Goal: Task Accomplishment & Management: Use online tool/utility

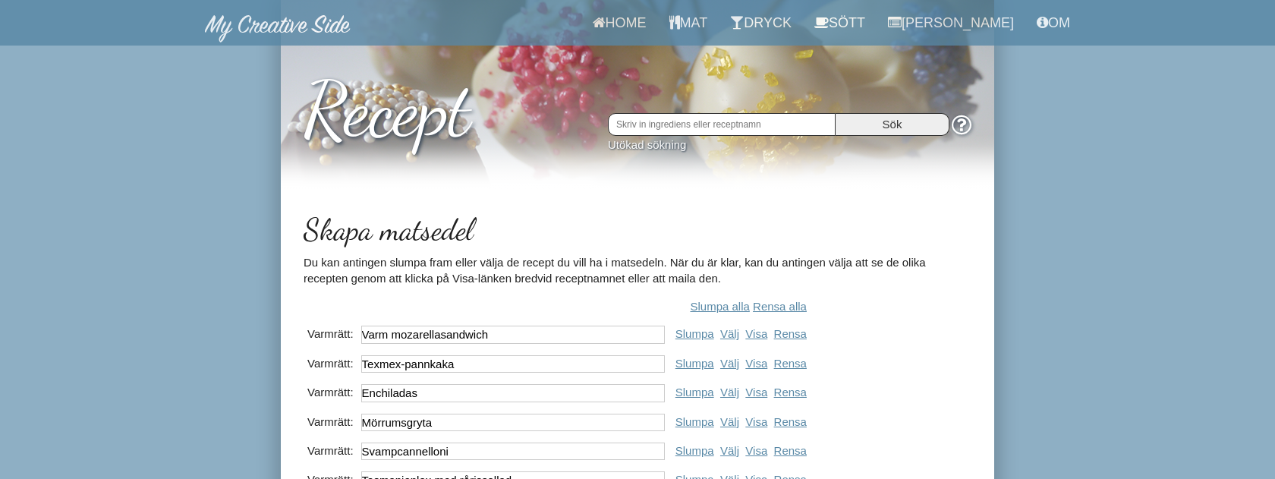
scroll to position [167, 0]
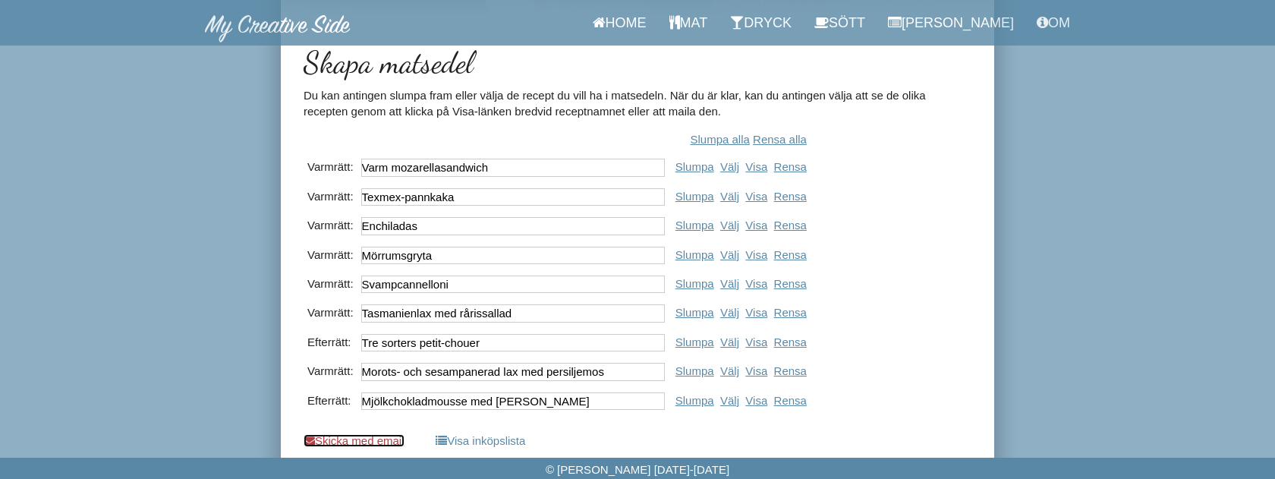
click at [373, 441] on link "Skicka med email" at bounding box center [353, 440] width 101 height 13
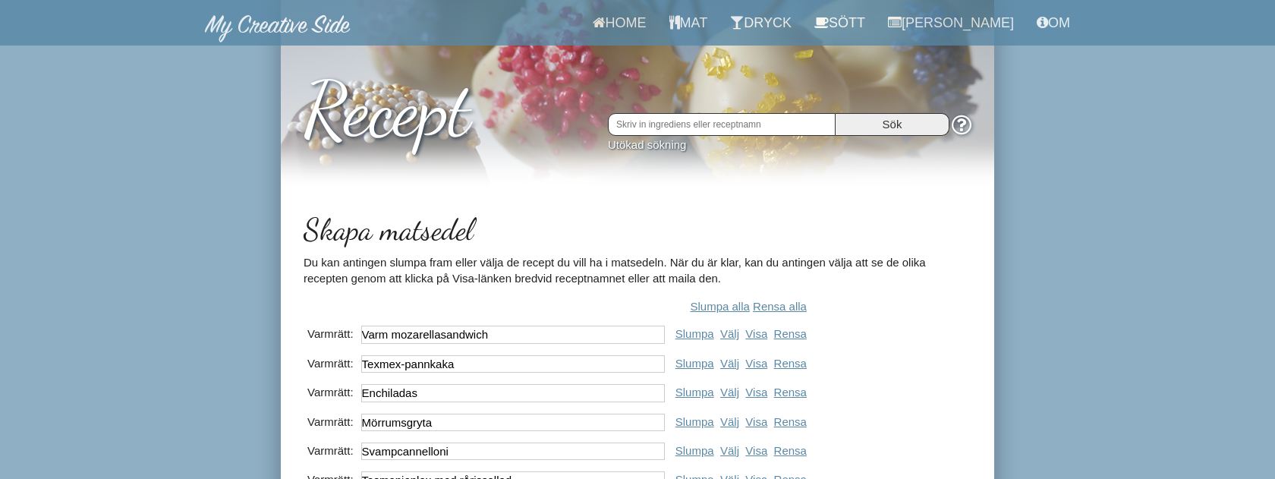
scroll to position [167, 0]
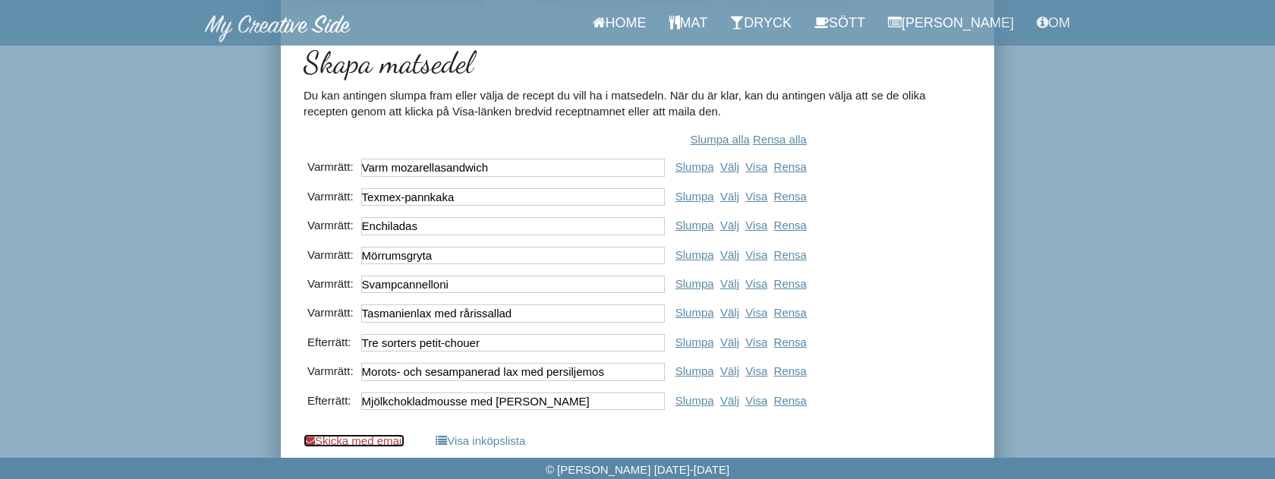
click at [383, 438] on link "Skicka med email" at bounding box center [353, 440] width 101 height 13
click at [387, 441] on link "Skicka med email" at bounding box center [353, 440] width 101 height 13
click at [366, 437] on link "Skicka med email" at bounding box center [353, 440] width 101 height 13
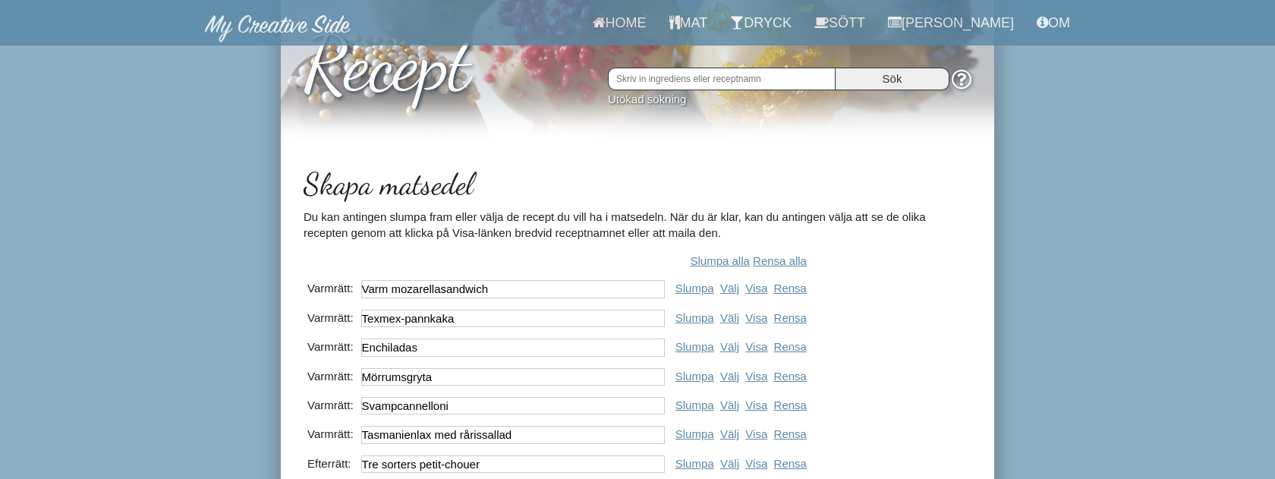
scroll to position [0, 0]
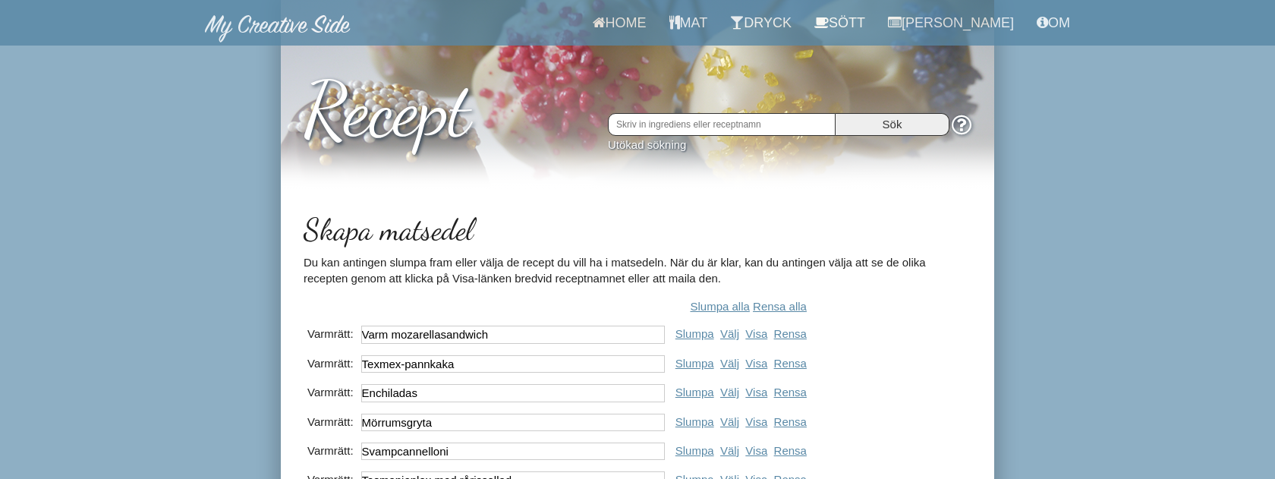
click at [745, 124] on input "text" at bounding box center [722, 124] width 228 height 23
type input "fondant"
click at [835, 113] on input "Sök" at bounding box center [892, 124] width 114 height 23
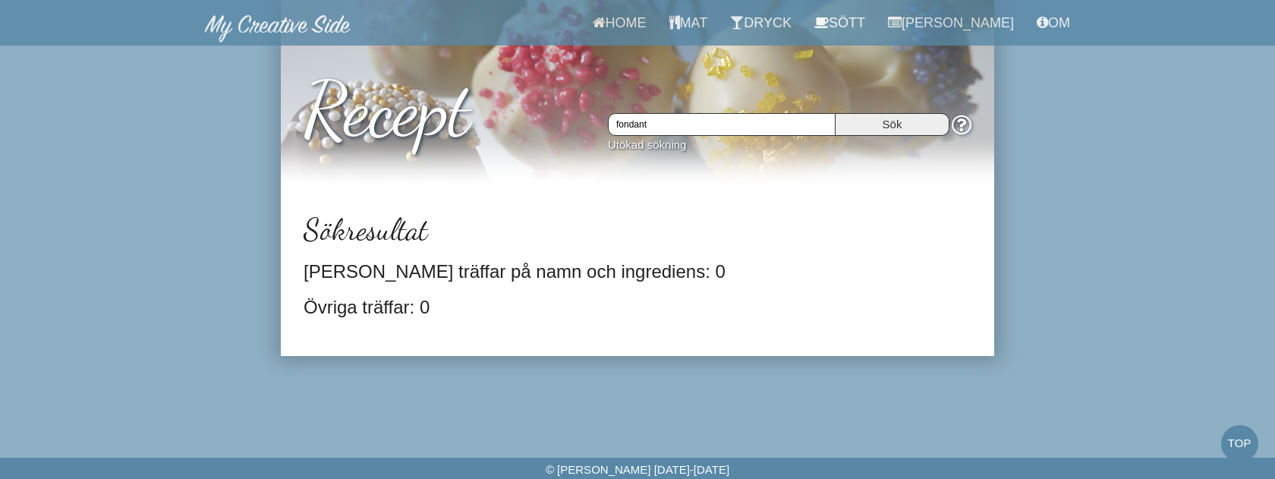
drag, startPoint x: 718, startPoint y: 122, endPoint x: 552, endPoint y: 123, distance: 165.4
click at [554, 127] on div "Recept fondant Sök Utökad sökning" at bounding box center [637, 97] width 713 height 123
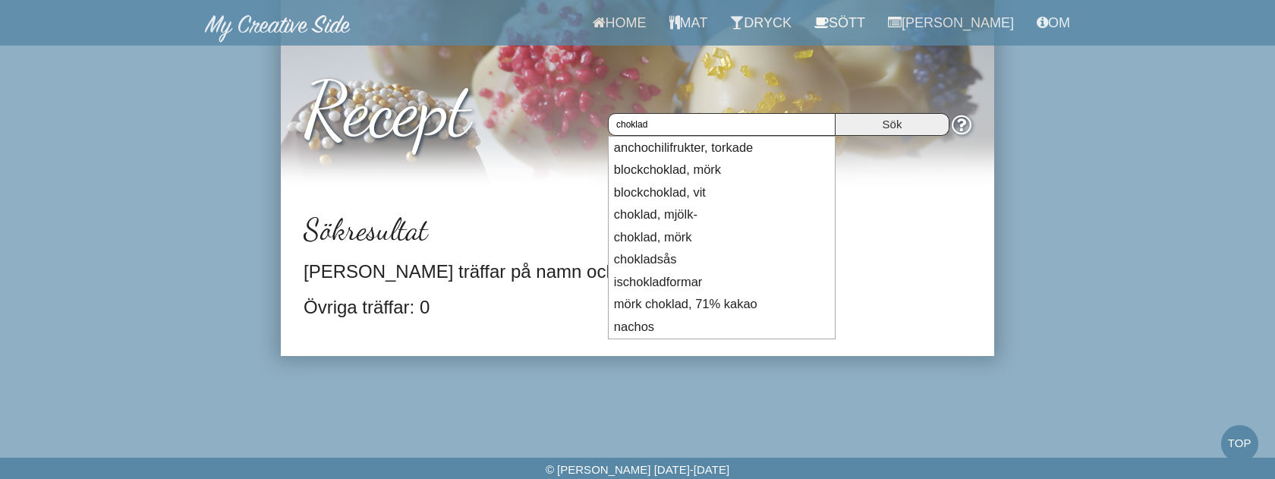
type input "choklad"
click at [835, 113] on input "Sök" at bounding box center [892, 124] width 114 height 23
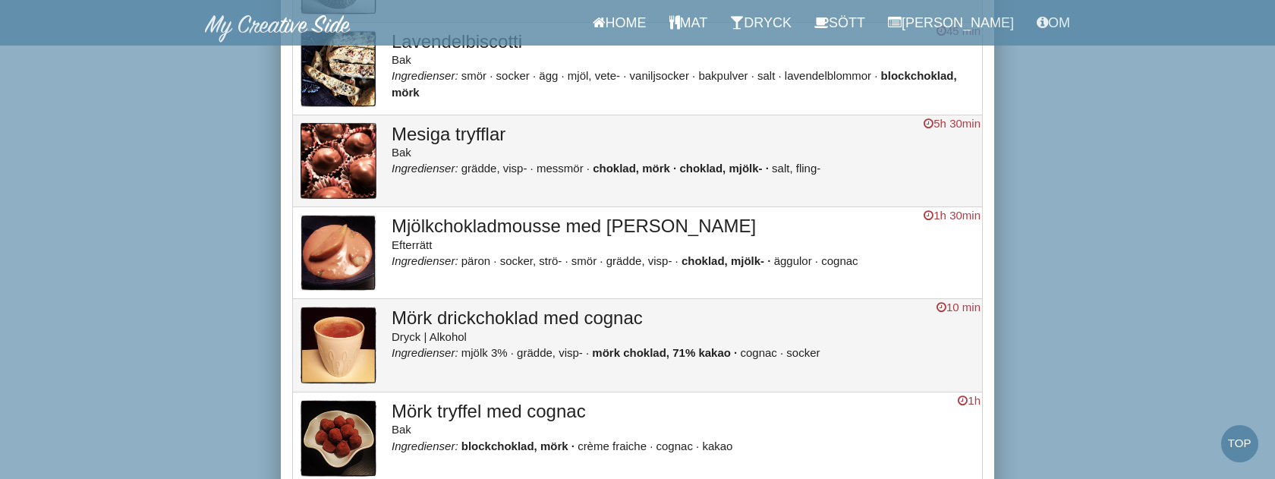
scroll to position [1849, 0]
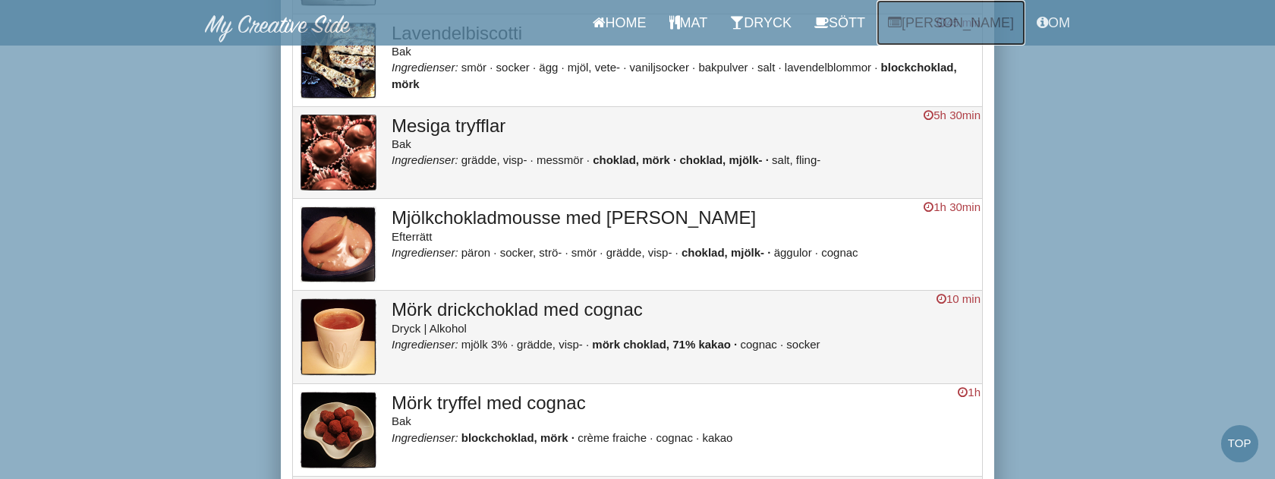
click at [972, 27] on link "[PERSON_NAME]" at bounding box center [950, 23] width 149 height 46
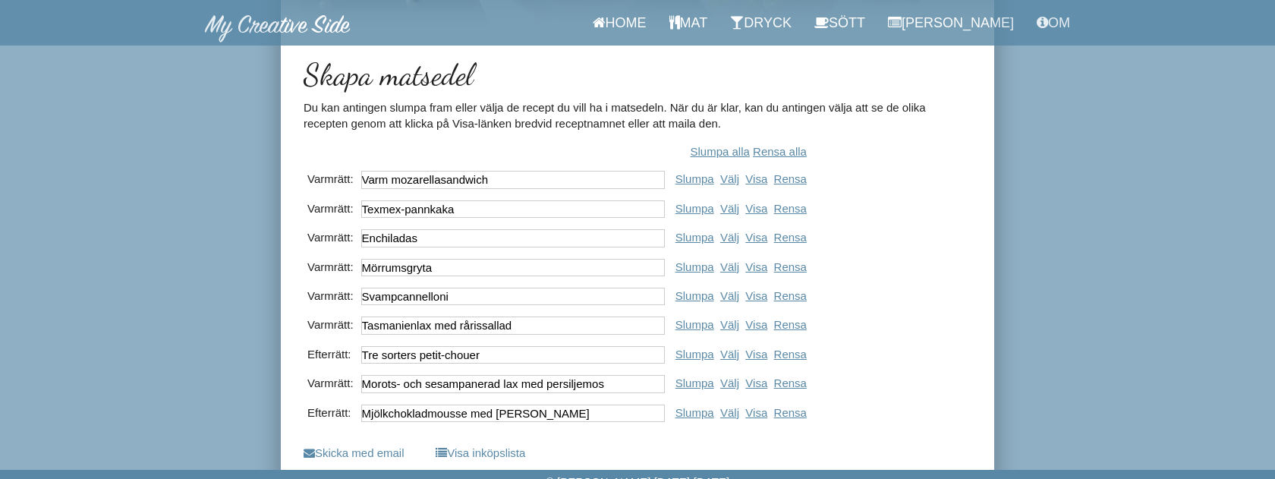
scroll to position [167, 0]
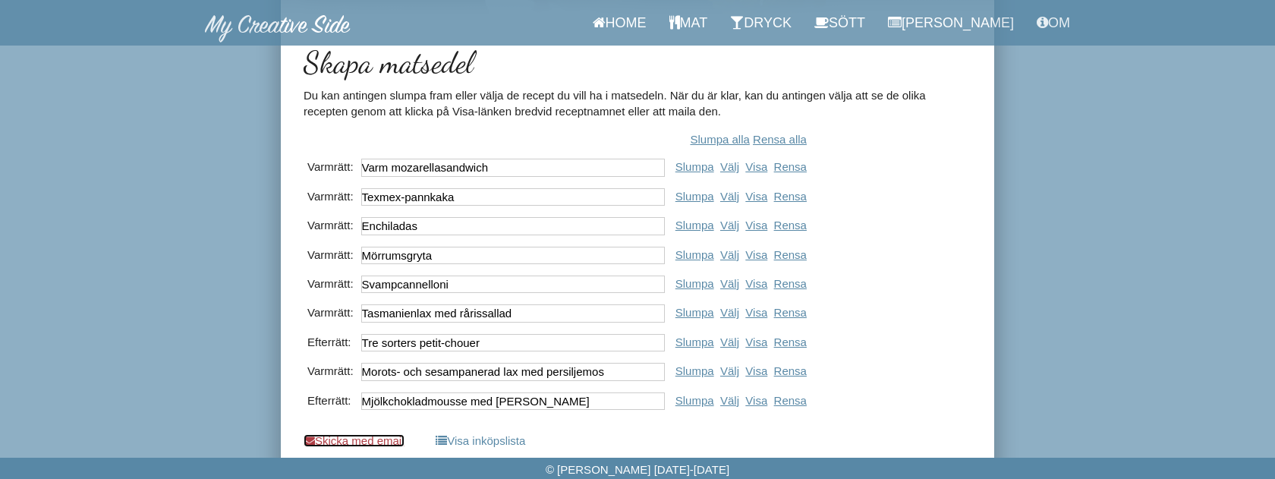
click at [395, 445] on link "Skicka med email" at bounding box center [353, 440] width 101 height 13
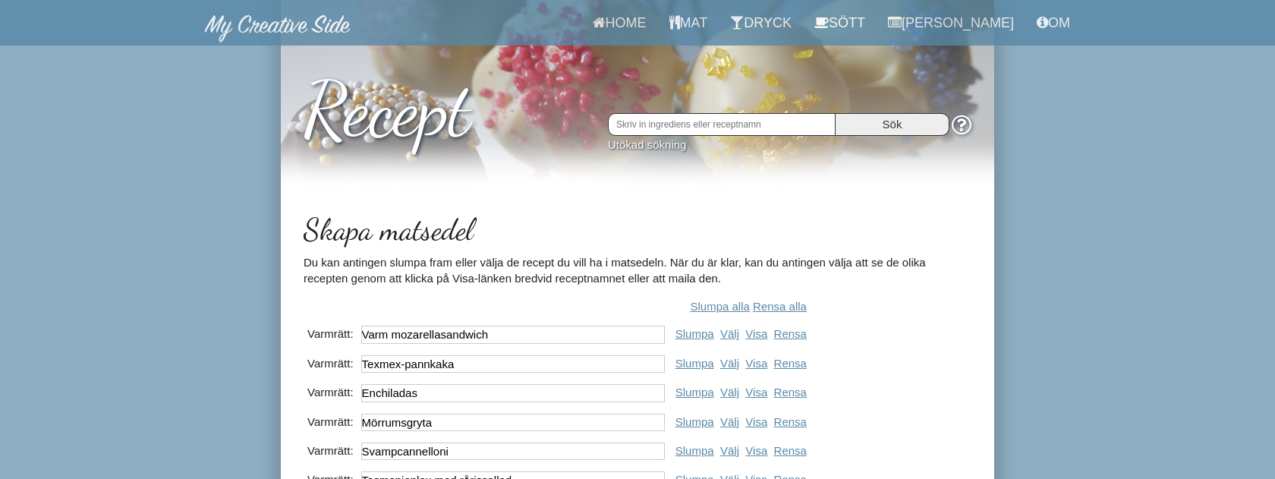
scroll to position [167, 0]
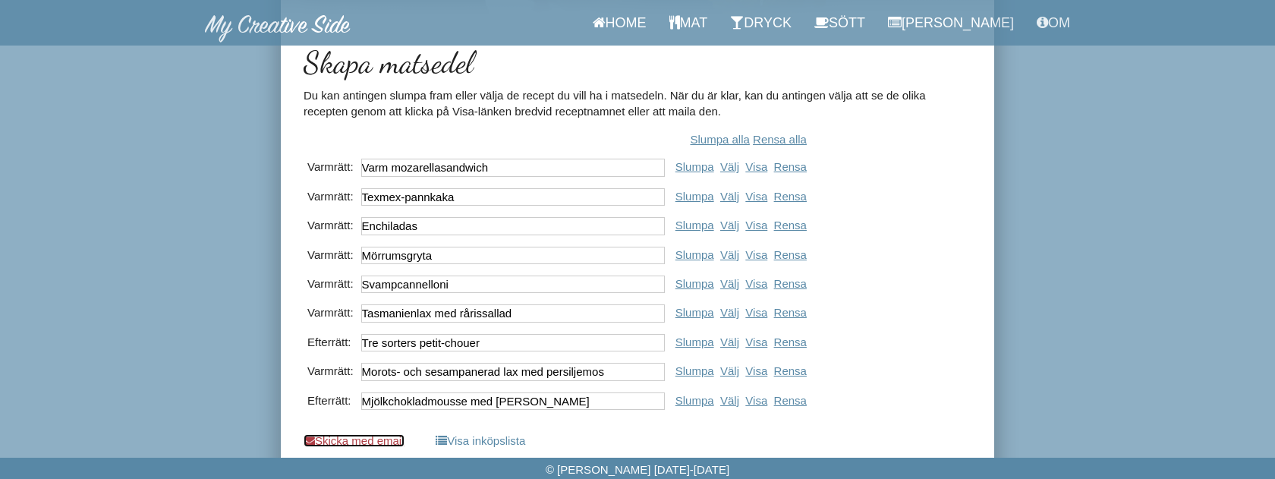
click at [373, 439] on link "Skicka med email" at bounding box center [353, 440] width 101 height 13
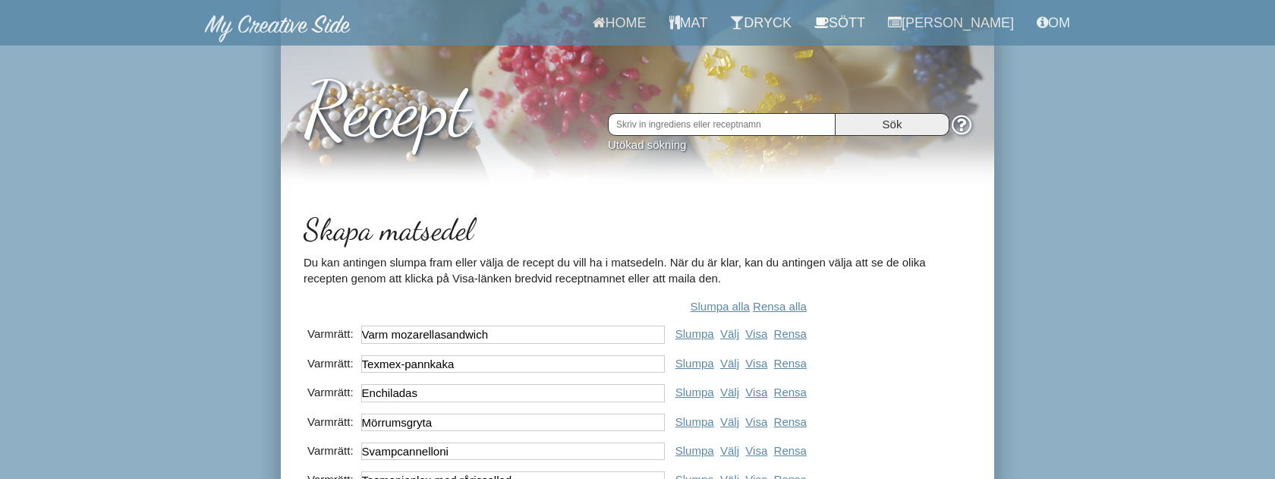
scroll to position [167, 0]
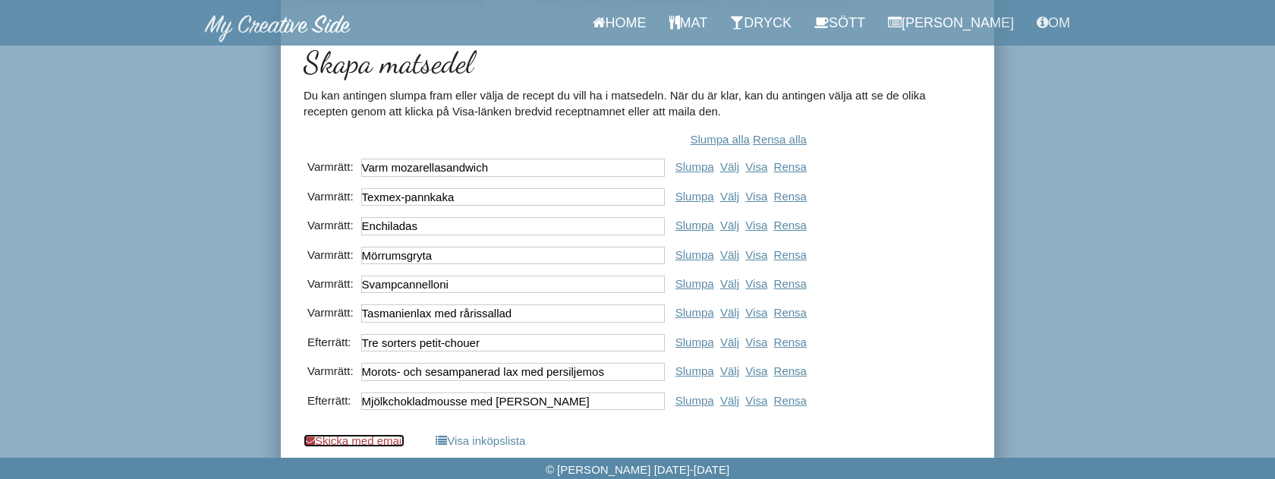
click at [378, 439] on link "Skicka med email" at bounding box center [353, 440] width 101 height 13
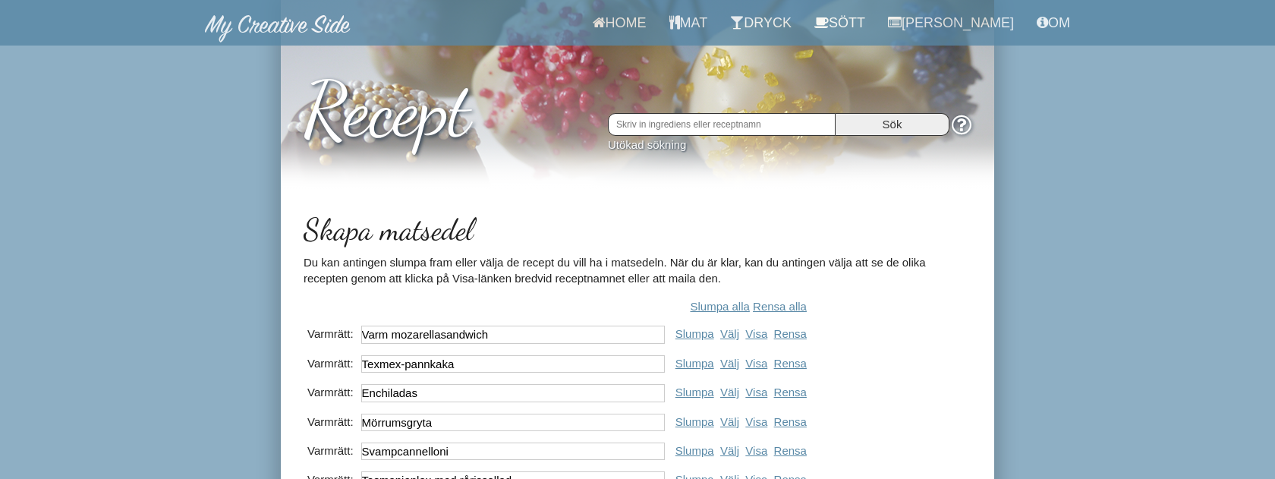
scroll to position [167, 0]
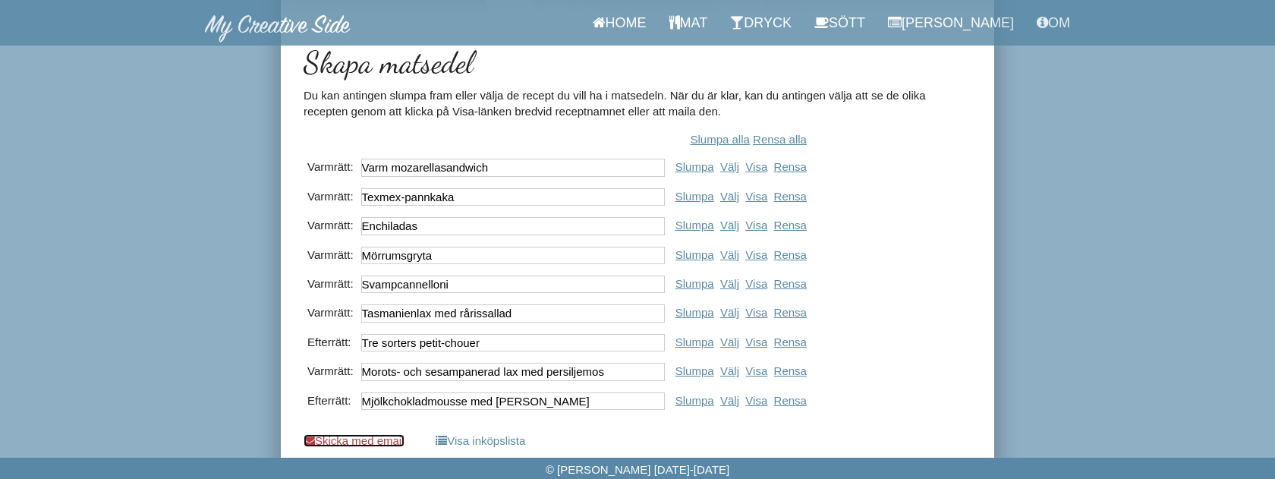
click at [356, 437] on link "Skicka med email" at bounding box center [353, 440] width 101 height 13
click at [181, 344] on body "Home Mat Dryck Sött [PERSON_NAME] Om Recept Sök Utökad sökning Skapa matsedel D…" at bounding box center [637, 156] width 1275 height 646
click at [728, 139] on link "Slumpa alla" at bounding box center [719, 139] width 59 height 13
type input "Kyckling Bonne Femme"
type input "Snabbpizza"
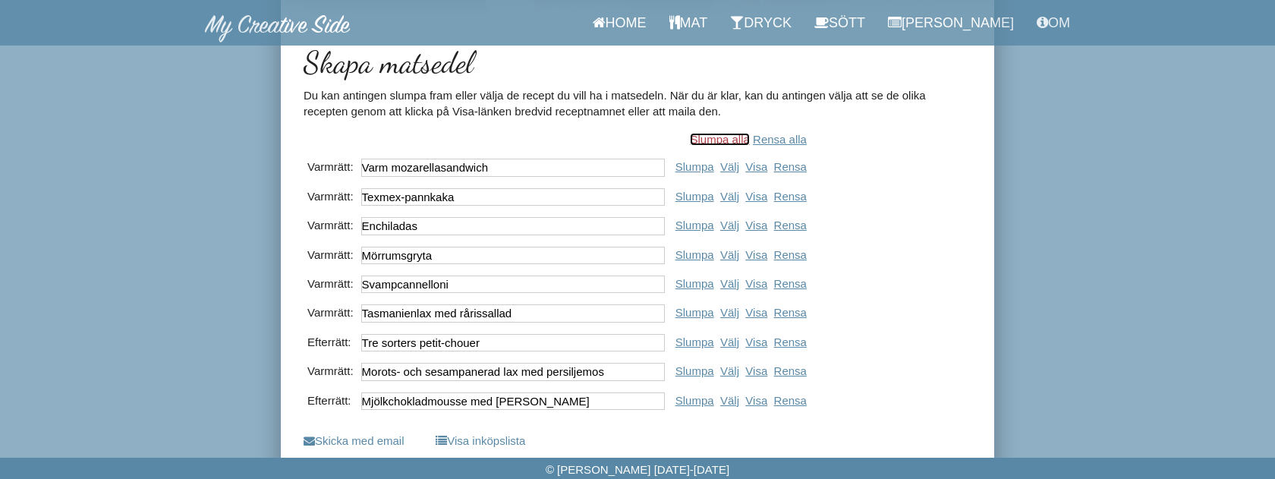
type input "Bakad potatis med lax och räkor"
type input "Kyckling med gnocchi och rödgrön salsa"
type input "Kycklingsallad med currysås"
type input "Lyxig pastagryta"
type input "Nektarinkräm med pannacotta"
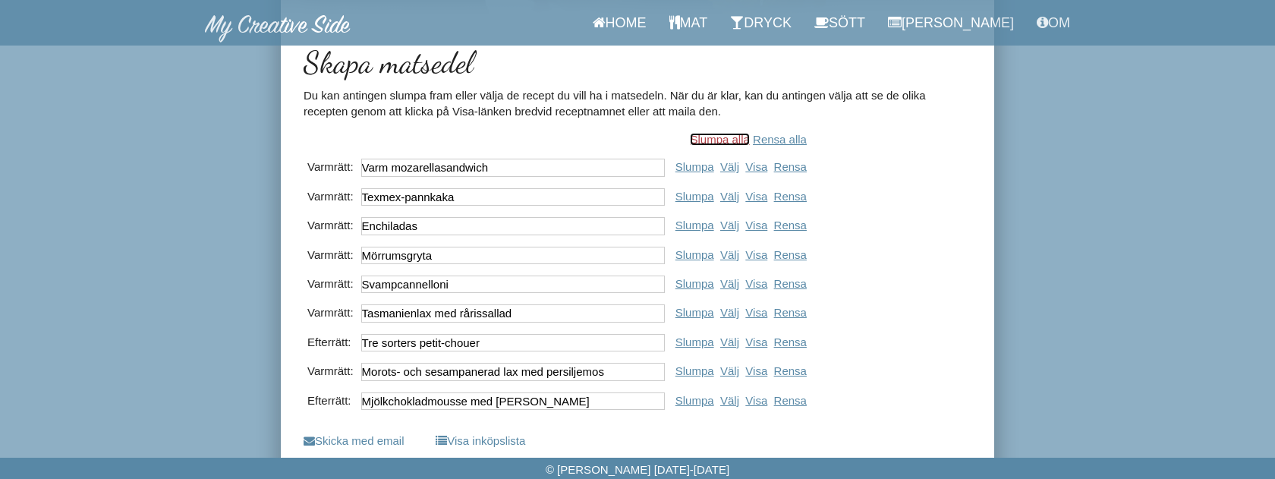
type input "Ostronskivling och kalkongryta med sweet chilisås"
type input "Citrussallad med vit chokladkräm"
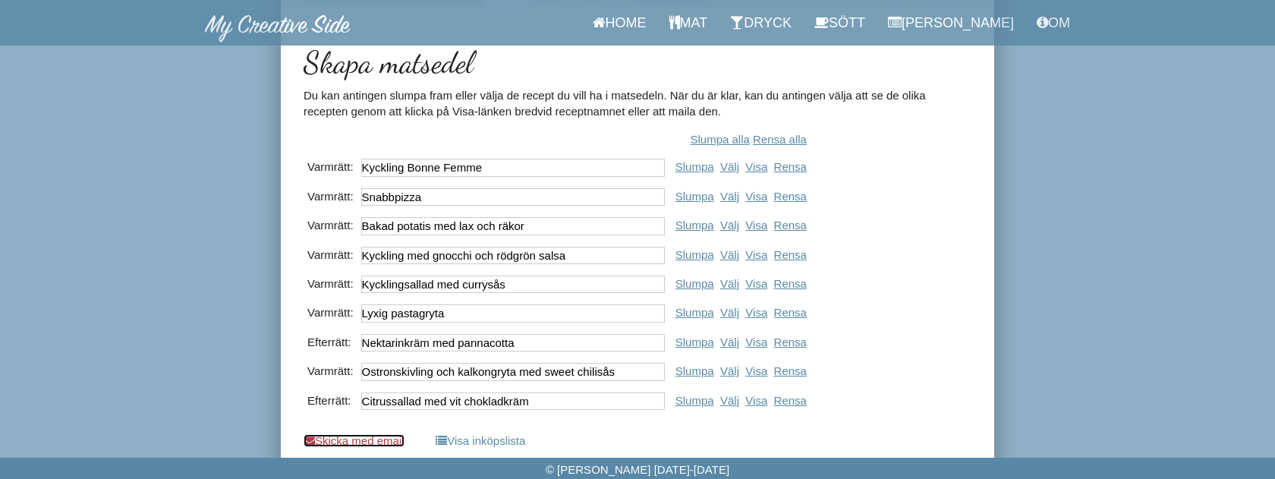
click at [363, 441] on link "Skicka med email" at bounding box center [353, 440] width 101 height 13
click at [739, 253] on link "Välj" at bounding box center [729, 254] width 19 height 13
click at [767, 222] on link "Visa" at bounding box center [756, 224] width 22 height 13
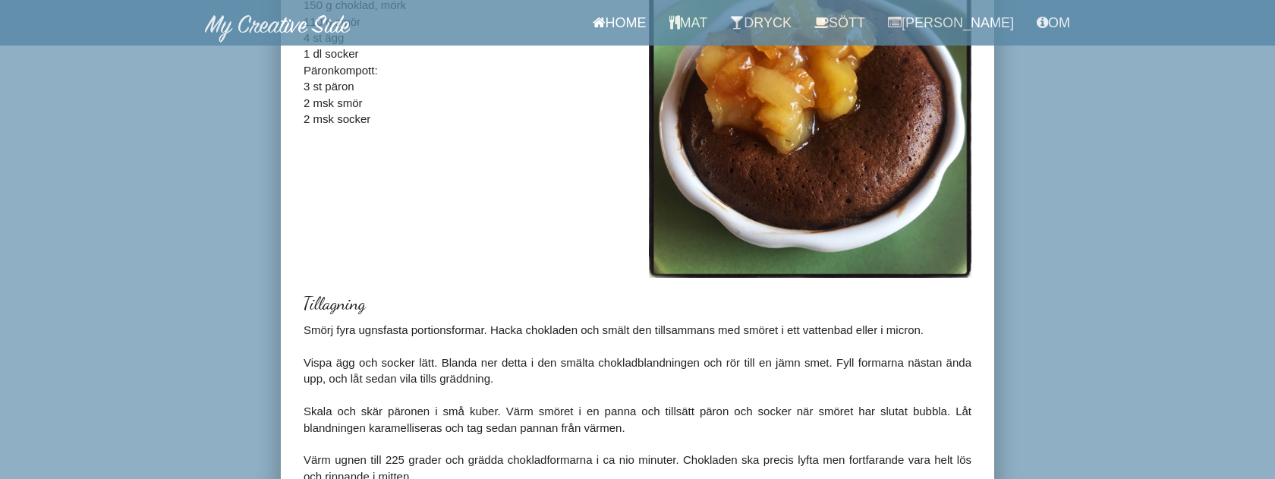
scroll to position [360, 0]
